Goal: Information Seeking & Learning: Understand process/instructions

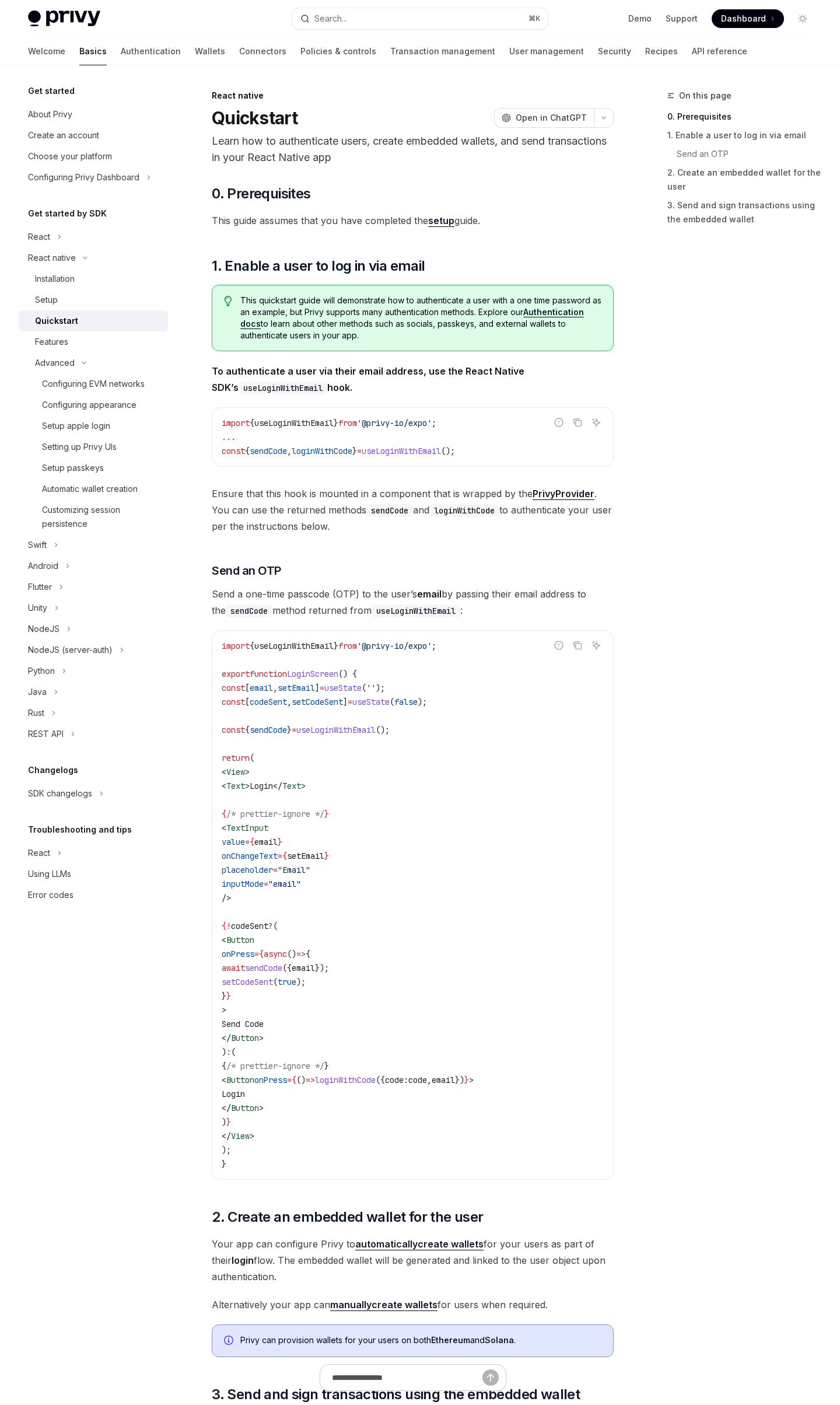
click at [325, 455] on span "loginWithCode" at bounding box center [322, 451] width 61 height 11
drag, startPoint x: 418, startPoint y: 900, endPoint x: 463, endPoint y: 1073, distance: 178.8
click at [462, 1063] on code "import { useLoginWithEmail } from '@privy-io/expo' ; export function LoginScree…" at bounding box center [413, 905] width 382 height 532
click at [463, 1073] on code "import { useLoginWithEmail } from '@privy-io/expo' ; export function LoginScree…" at bounding box center [413, 905] width 382 height 532
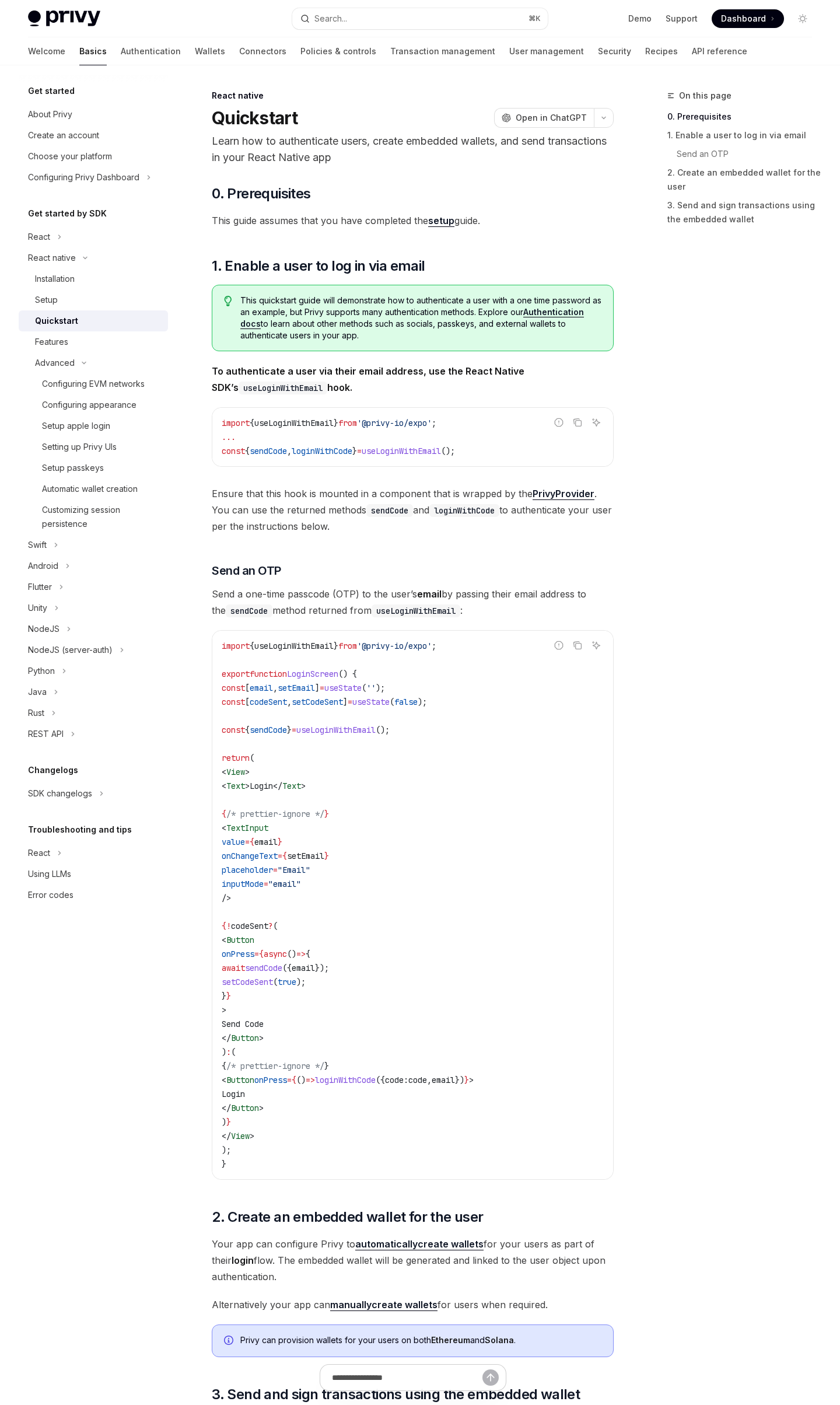
drag, startPoint x: 469, startPoint y: 1094, endPoint x: 474, endPoint y: 979, distance: 115.1
click at [476, 997] on code "import { useLoginWithEmail } from '@privy-io/expo' ; export function LoginScree…" at bounding box center [413, 905] width 382 height 532
click at [472, 979] on code "import { useLoginWithEmail } from '@privy-io/expo' ; export function LoginScree…" at bounding box center [413, 905] width 382 height 532
drag, startPoint x: 401, startPoint y: 976, endPoint x: 511, endPoint y: 1079, distance: 150.7
click at [511, 1079] on code "import { useLoginWithEmail } from '@privy-io/expo' ; export function LoginScree…" at bounding box center [413, 905] width 382 height 532
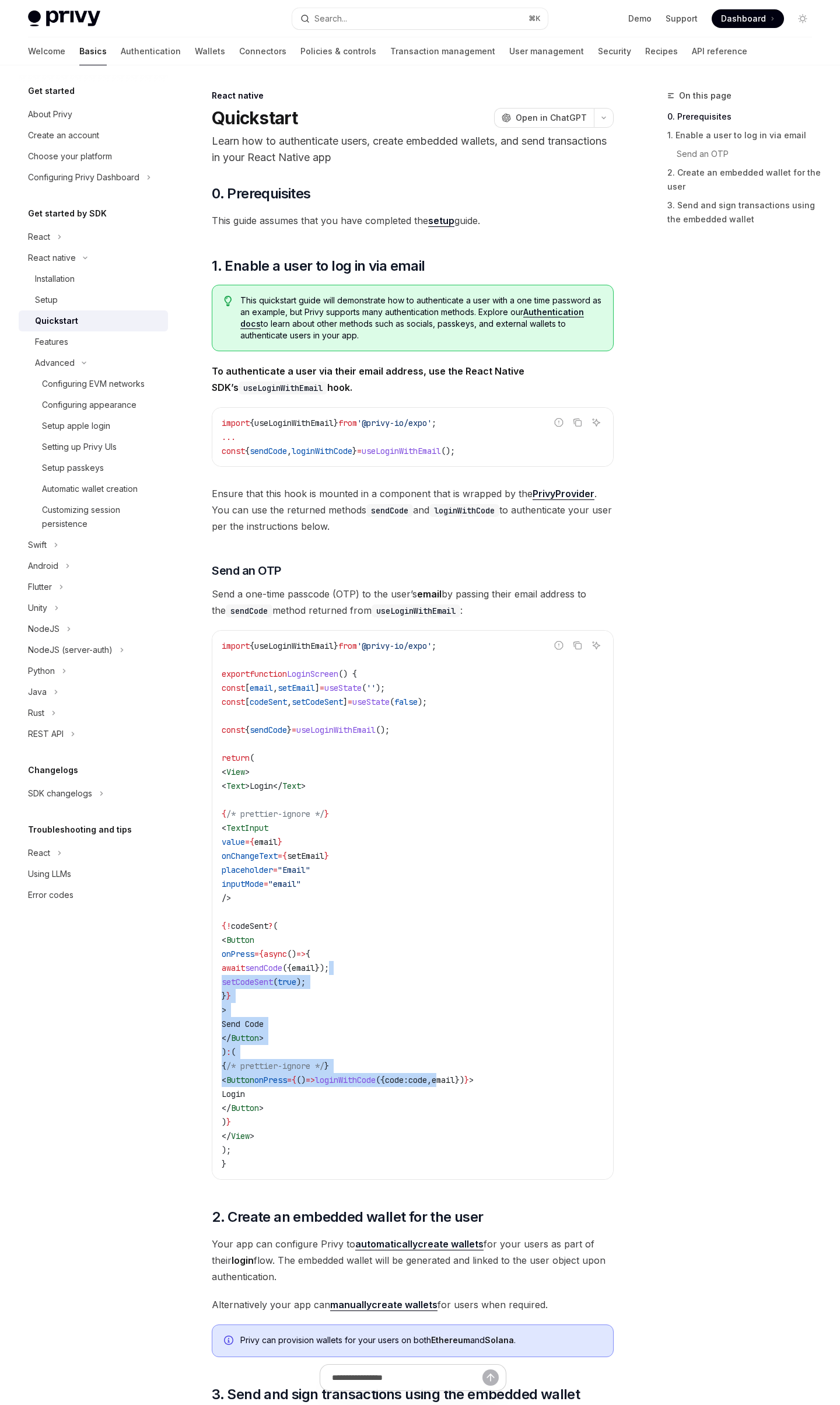
click at [455, 1079] on span "email" at bounding box center [443, 1080] width 23 height 11
drag, startPoint x: 495, startPoint y: 1051, endPoint x: 481, endPoint y: 977, distance: 75.3
click at [481, 977] on code "import { useLoginWithEmail } from '@privy-io/expo' ; export function LoginScree…" at bounding box center [413, 905] width 382 height 532
click at [462, 974] on code "import { useLoginWithEmail } from '@privy-io/expo' ; export function LoginScree…" at bounding box center [413, 905] width 382 height 532
drag, startPoint x: 432, startPoint y: 967, endPoint x: 509, endPoint y: 1077, distance: 134.3
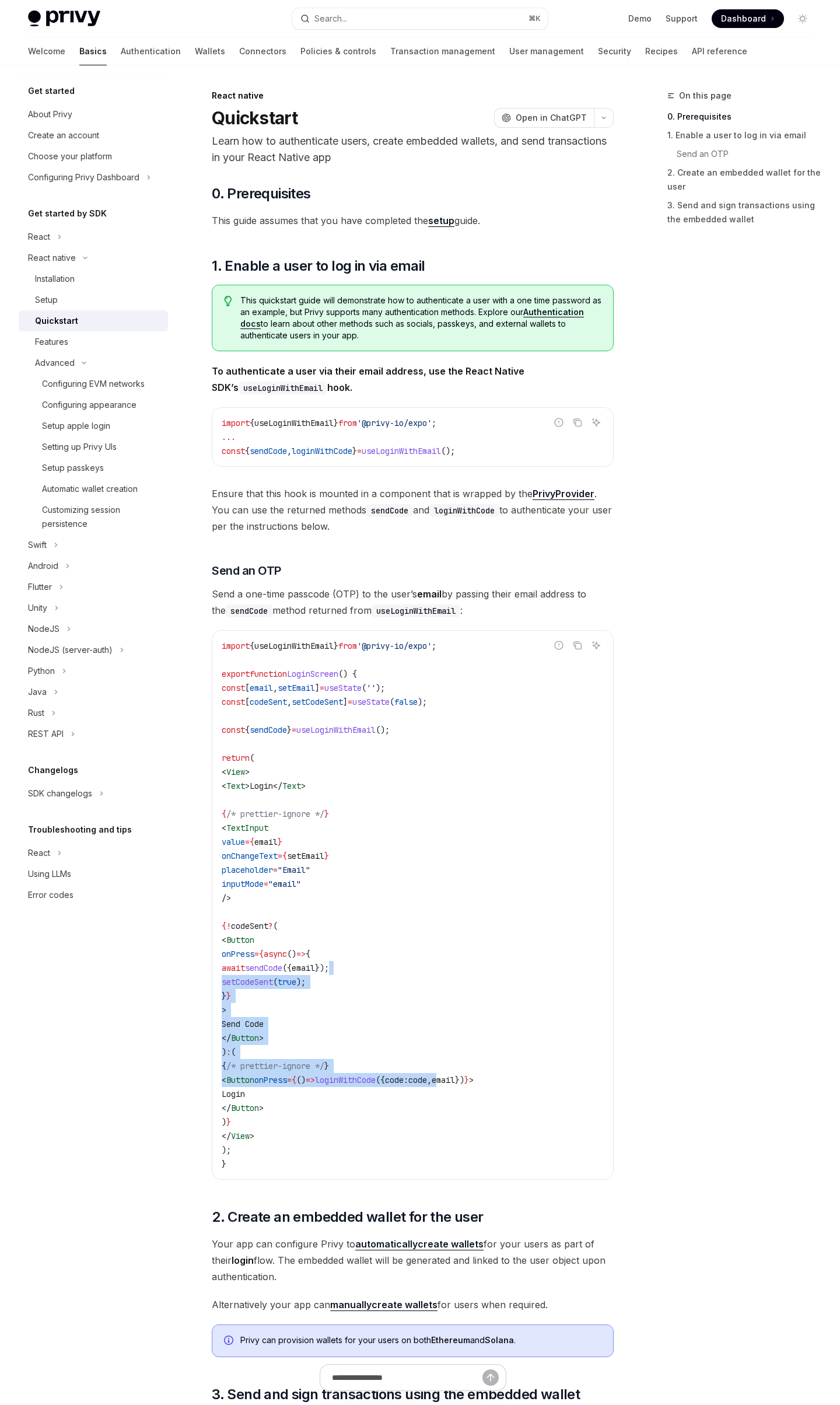
click at [509, 1077] on code "import { useLoginWithEmail } from '@privy-io/expo' ; export function LoginScree…" at bounding box center [413, 905] width 382 height 532
click at [455, 1077] on span "email" at bounding box center [443, 1080] width 23 height 11
click at [375, 1080] on span "loginWithCode" at bounding box center [345, 1080] width 61 height 11
drag, startPoint x: 450, startPoint y: 1080, endPoint x: 457, endPoint y: 1073, distance: 9.9
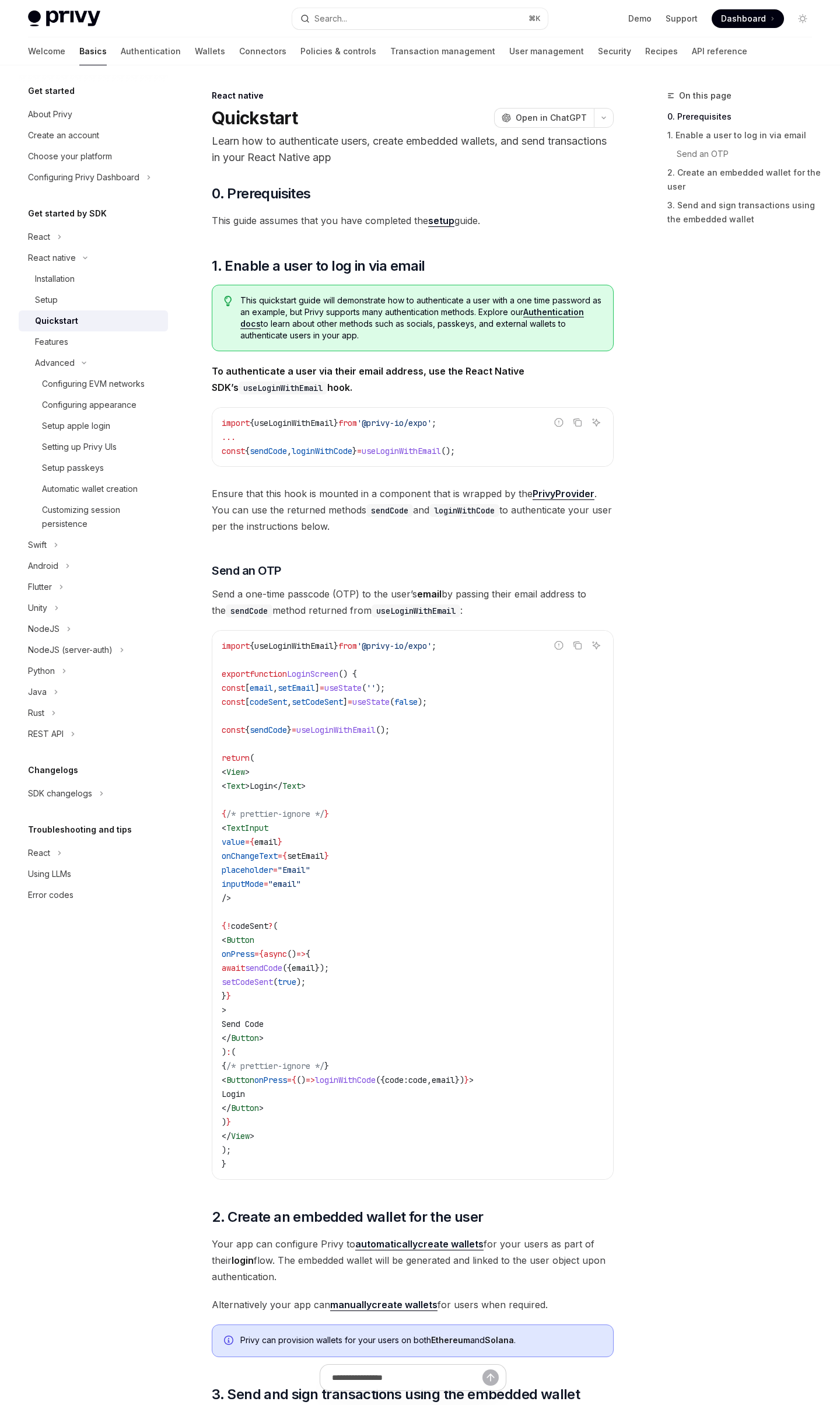
click at [408, 1079] on span "code:" at bounding box center [396, 1080] width 23 height 11
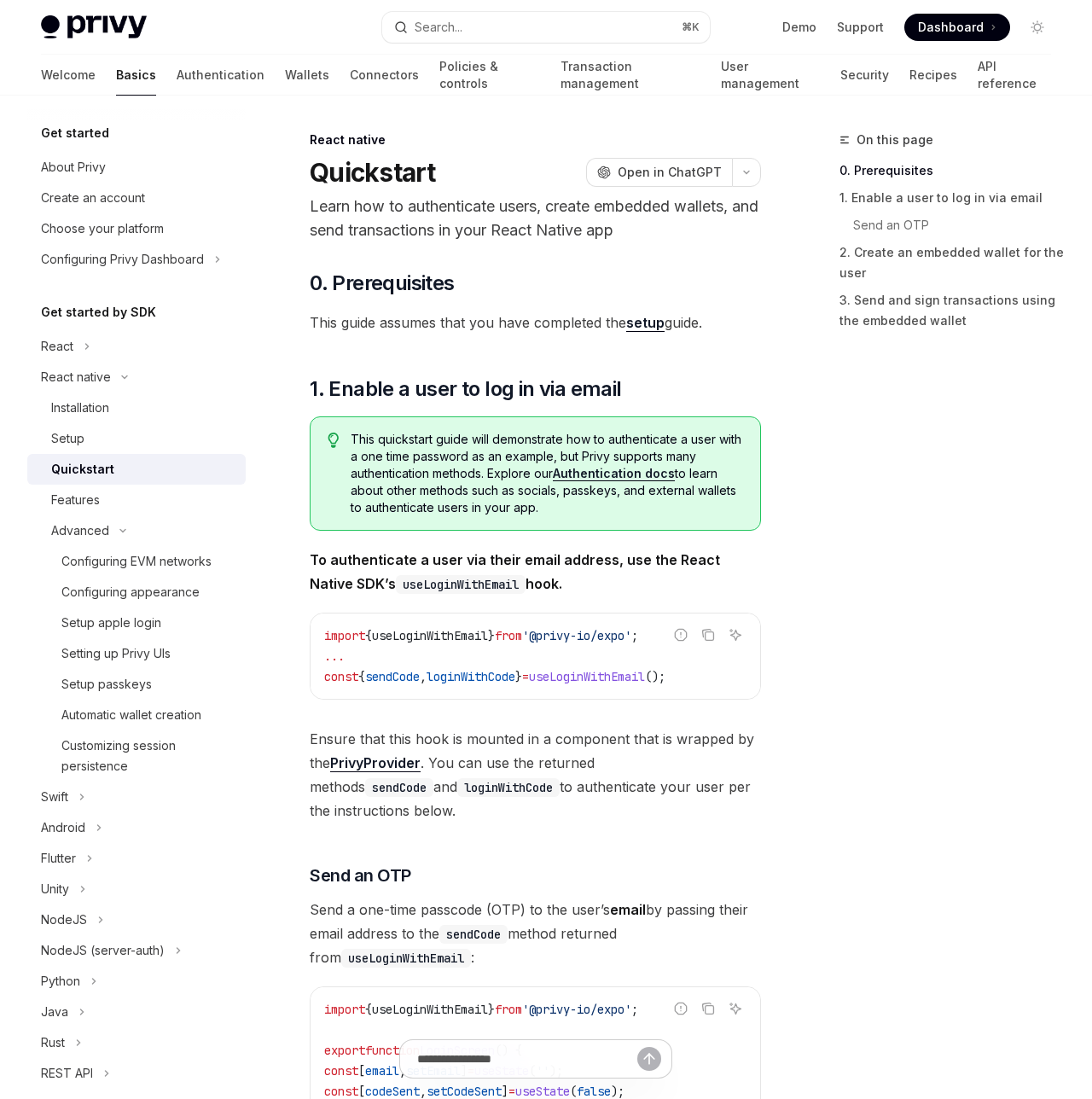
type textarea "*"
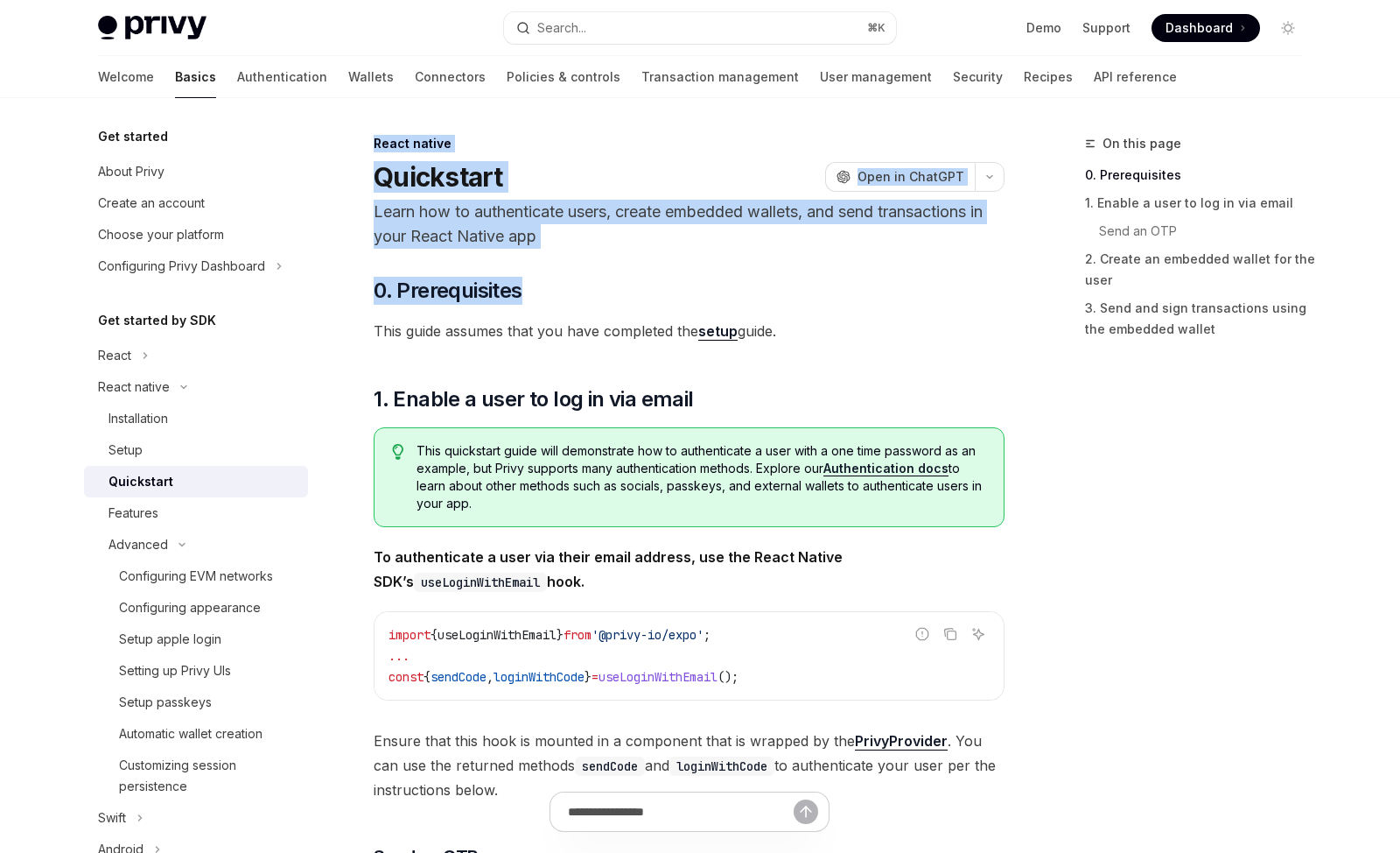
drag, startPoint x: 619, startPoint y: 128, endPoint x: 943, endPoint y: 316, distance: 374.6
drag, startPoint x: 945, startPoint y: 316, endPoint x: 938, endPoint y: 327, distance: 13.0
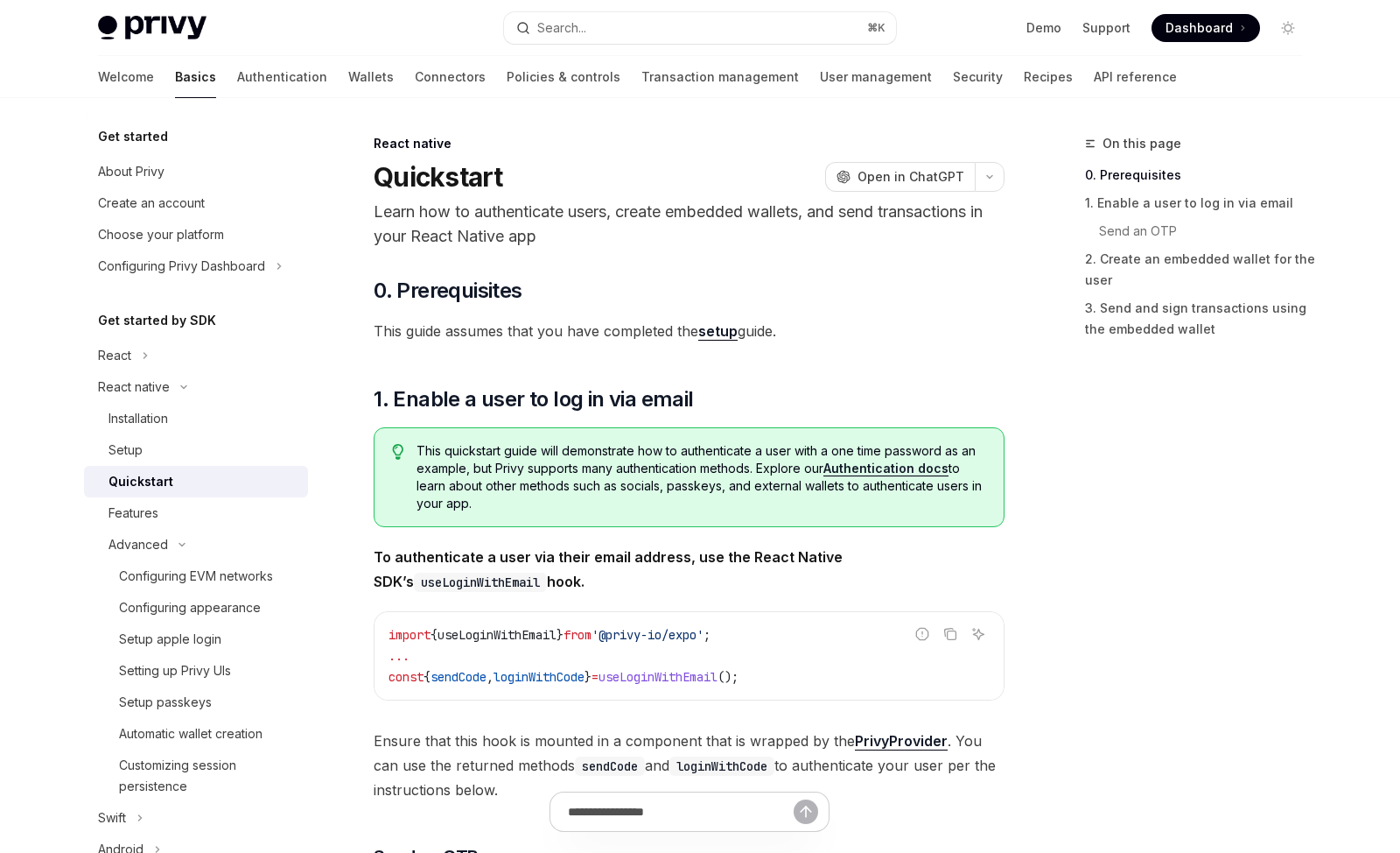
drag, startPoint x: 748, startPoint y: 256, endPoint x: 682, endPoint y: 144, distance: 130.0
click at [682, 141] on div "React native" at bounding box center [689, 143] width 631 height 17
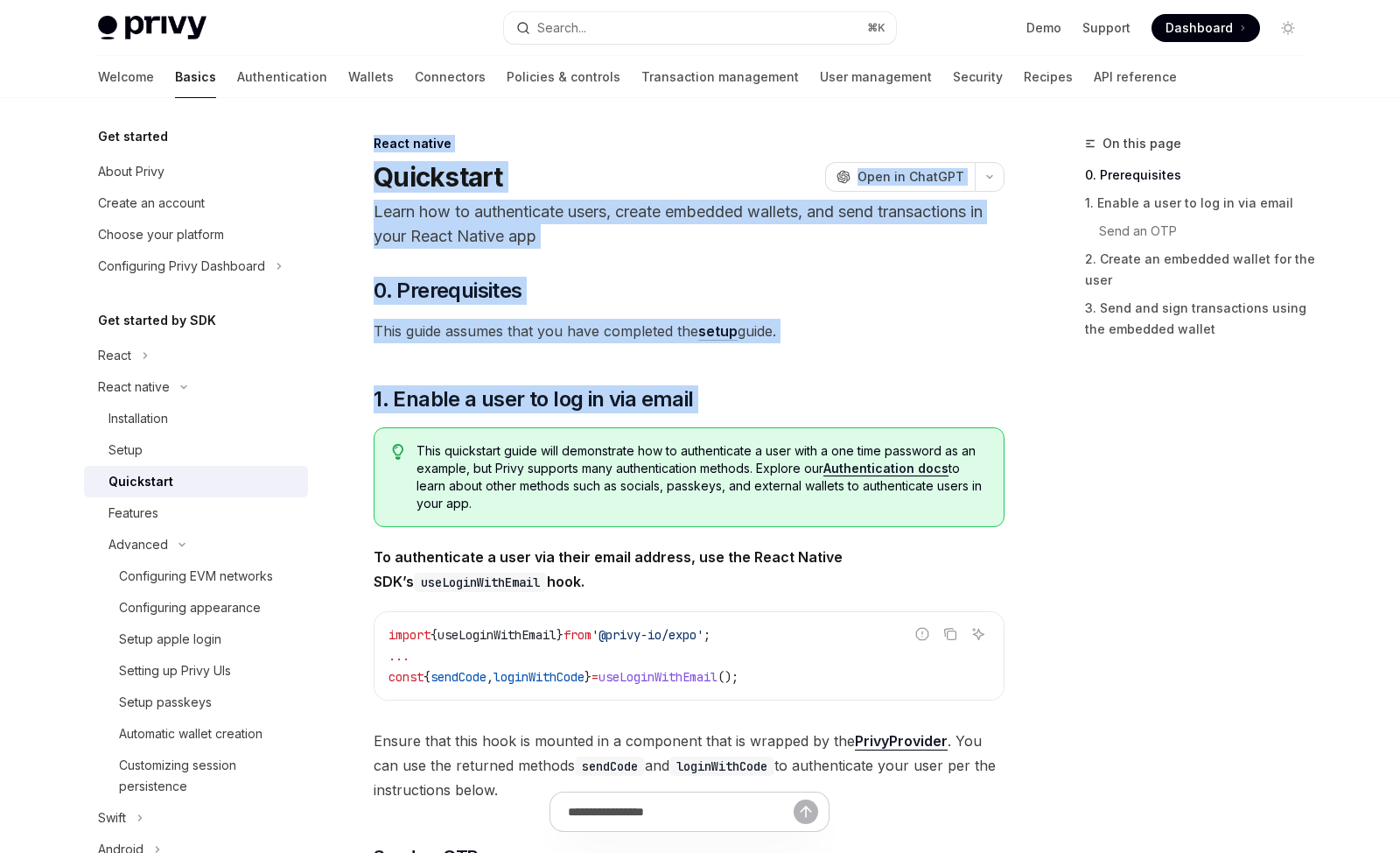
drag, startPoint x: 557, startPoint y: 133, endPoint x: 1064, endPoint y: 458, distance: 602.2
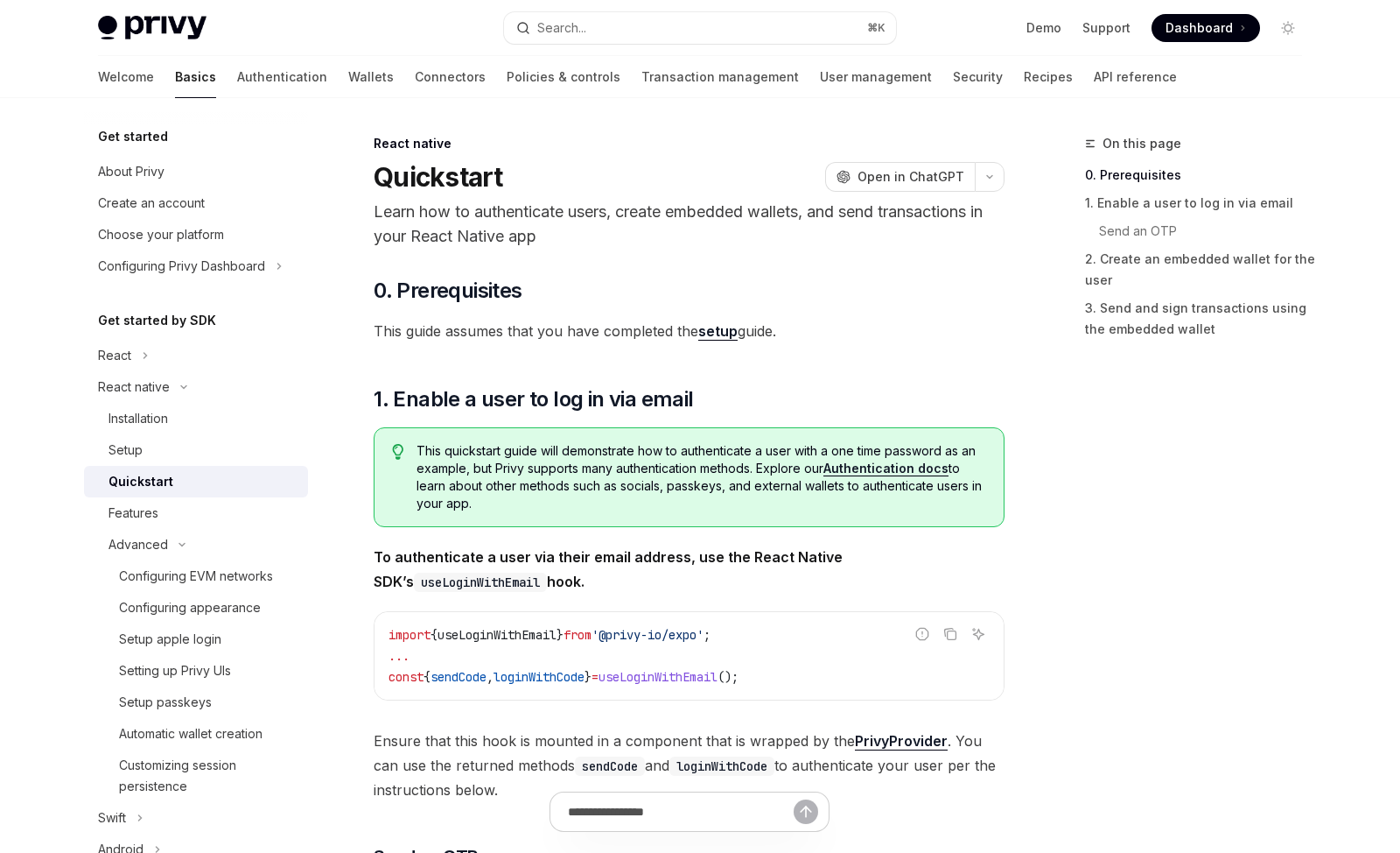
click at [1064, 456] on div "On this page 0. Prerequisites 1. Enable a user to log in via email Send an OTP …" at bounding box center [1183, 493] width 266 height 720
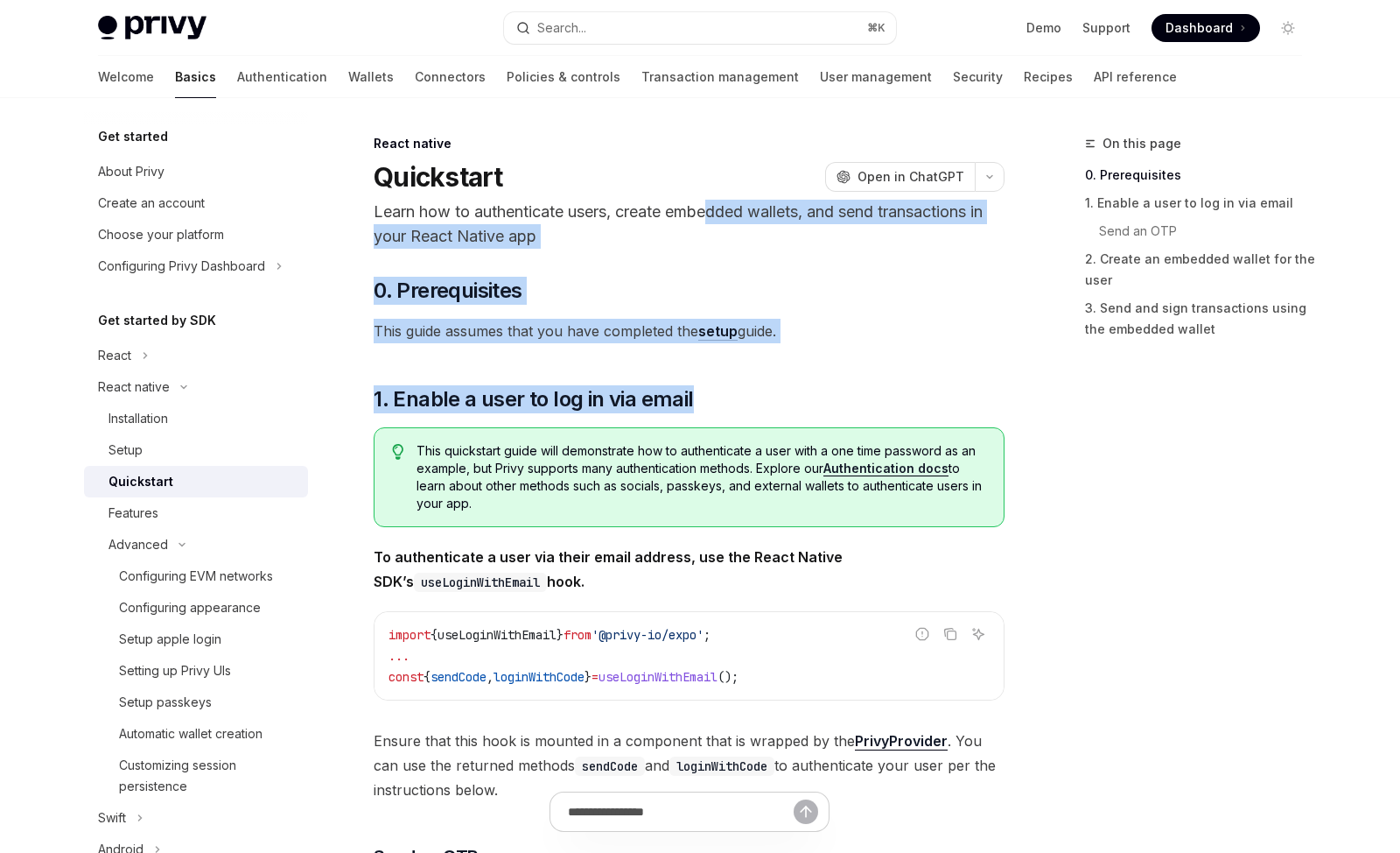
drag, startPoint x: 709, startPoint y: 191, endPoint x: 703, endPoint y: 149, distance: 42.4
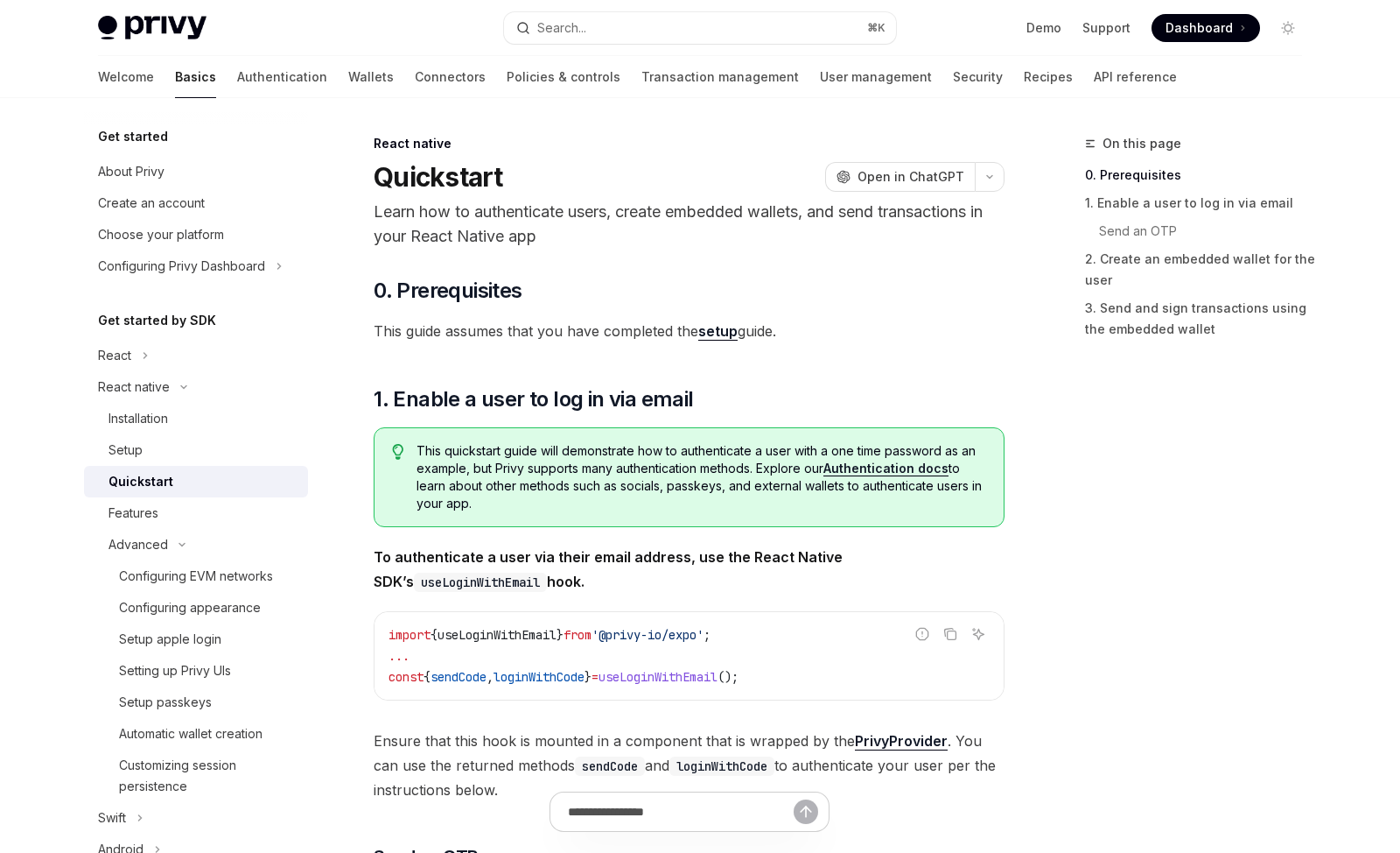
click at [703, 149] on div "React native" at bounding box center [689, 143] width 631 height 17
drag, startPoint x: 1147, startPoint y: 511, endPoint x: 1168, endPoint y: 503, distance: 22.5
click at [1168, 503] on div "On this page 0. Prerequisites 1. Enable a user to log in via email Send an OTP …" at bounding box center [1183, 493] width 266 height 720
